Goal: Navigation & Orientation: Find specific page/section

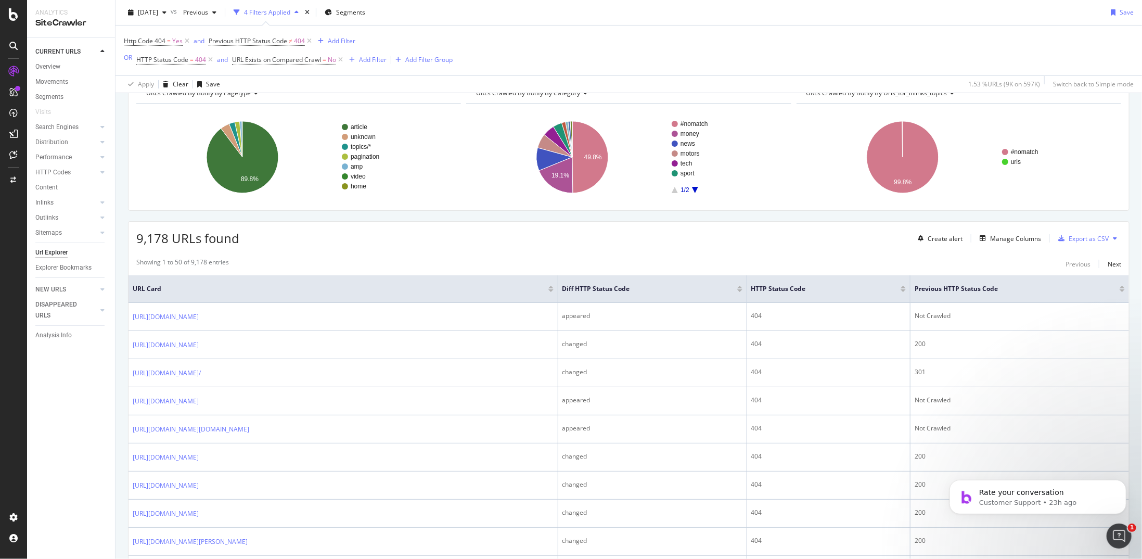
scroll to position [52, 0]
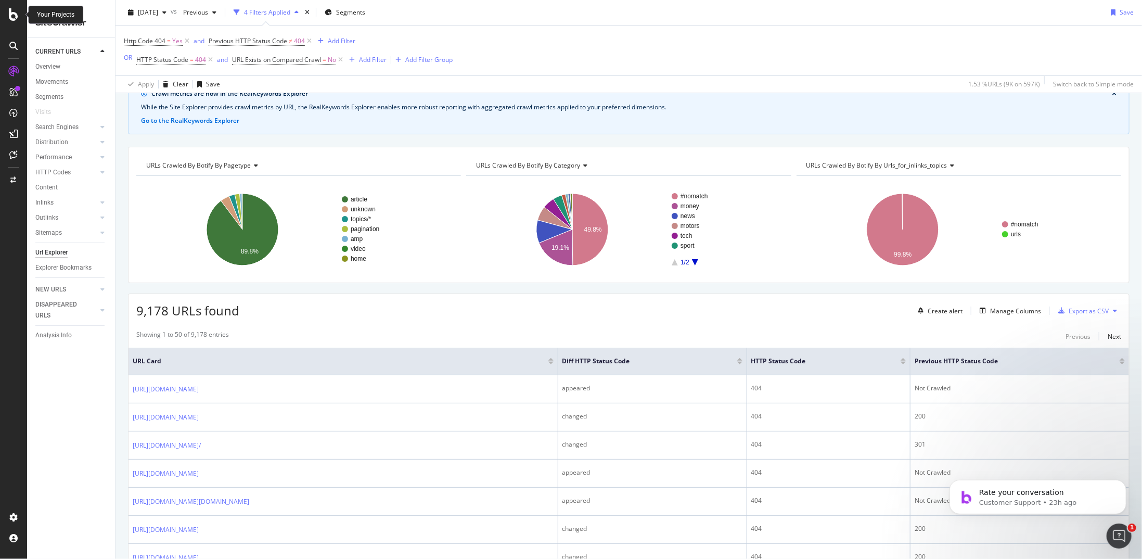
click at [18, 14] on icon at bounding box center [13, 14] width 9 height 12
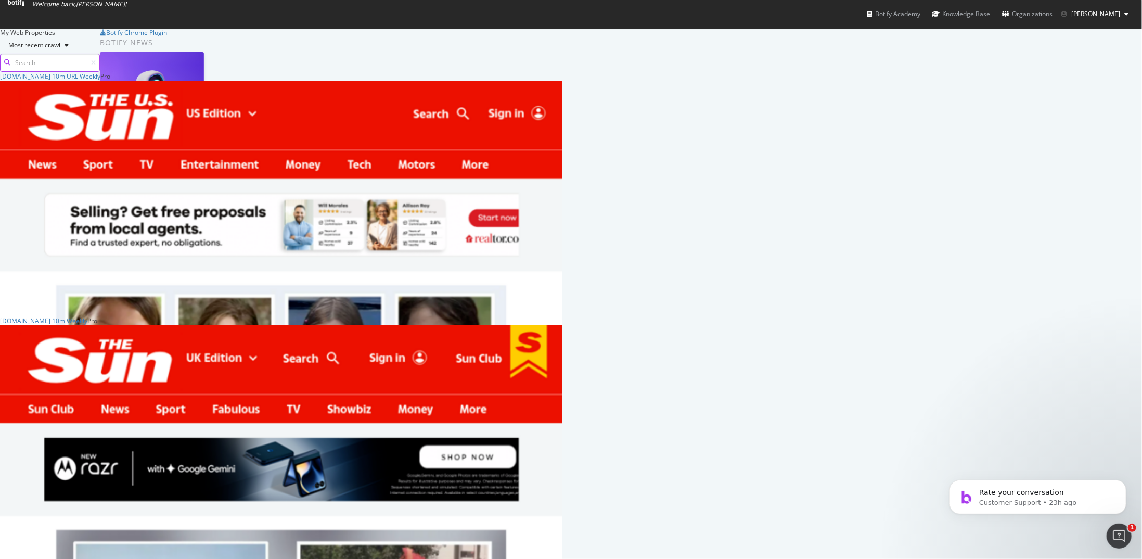
scroll to position [551, 1127]
click at [299, 339] on div "TheSun.co.uk 10m Weekly Pro Analytics Overview SiteCrawler LogAnalyzer AI Analy…" at bounding box center [281, 438] width 563 height 245
click at [87, 325] on div "TheSun.co.uk 10m Weekly" at bounding box center [43, 320] width 87 height 9
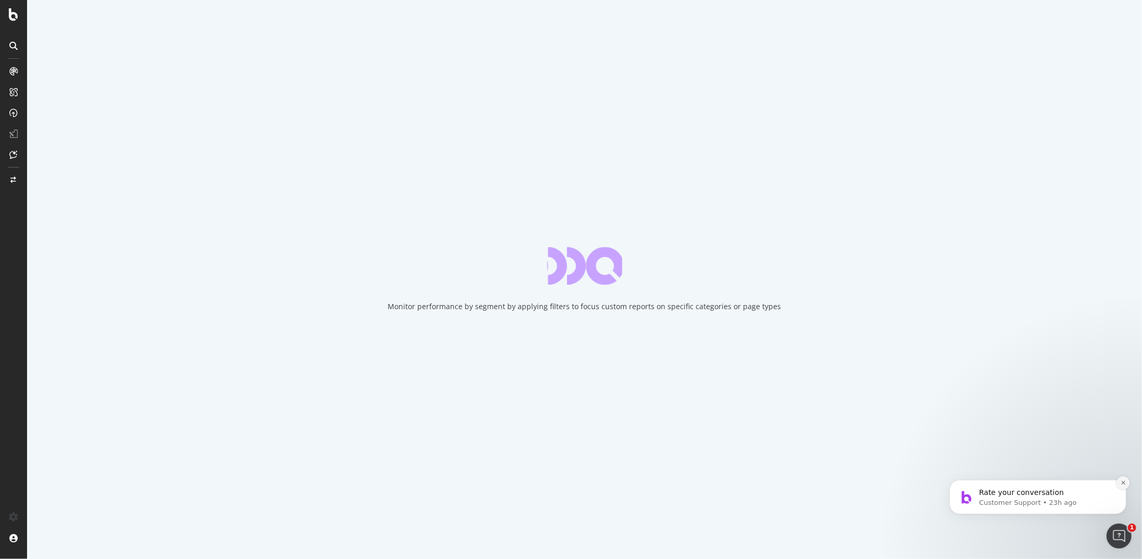
click at [1124, 485] on button "Dismiss notification" at bounding box center [1123, 483] width 14 height 14
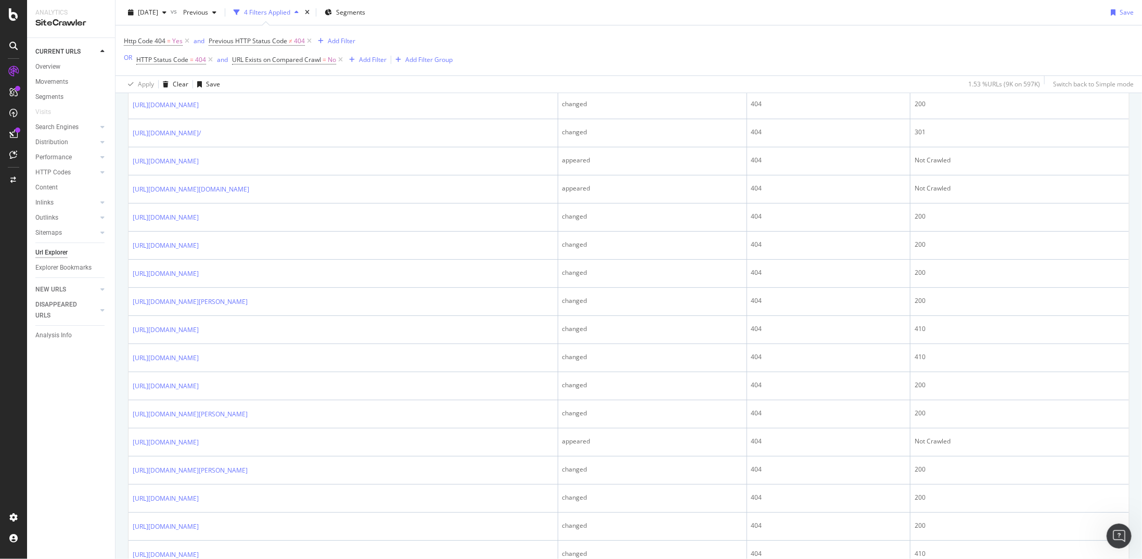
scroll to position [2, 0]
